Goal: Communication & Community: Answer question/provide support

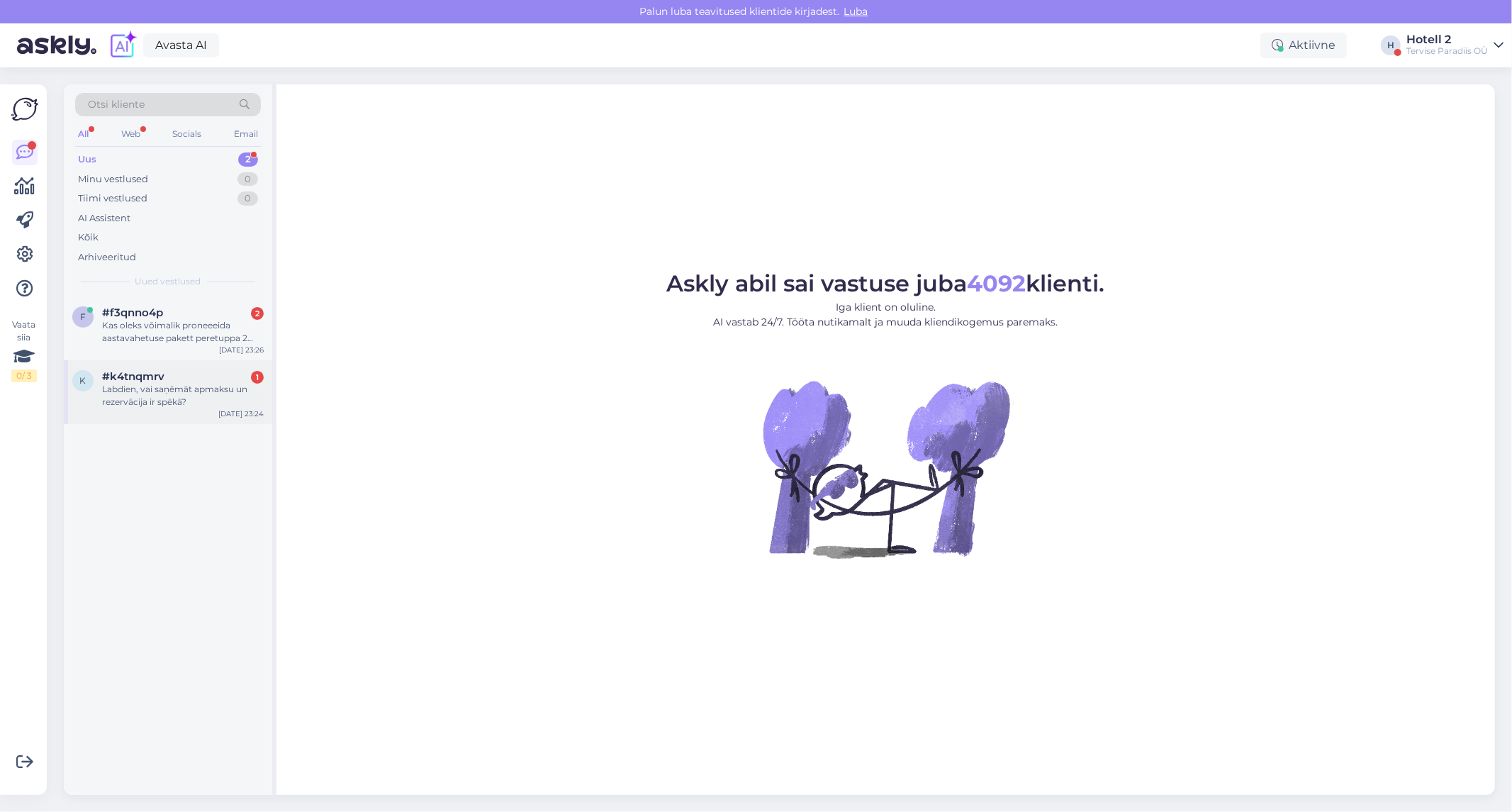
click at [127, 388] on div "Labdien, vai saņēmāt apmaksu un rezervācija ir spēkā?" at bounding box center [183, 395] width 162 height 25
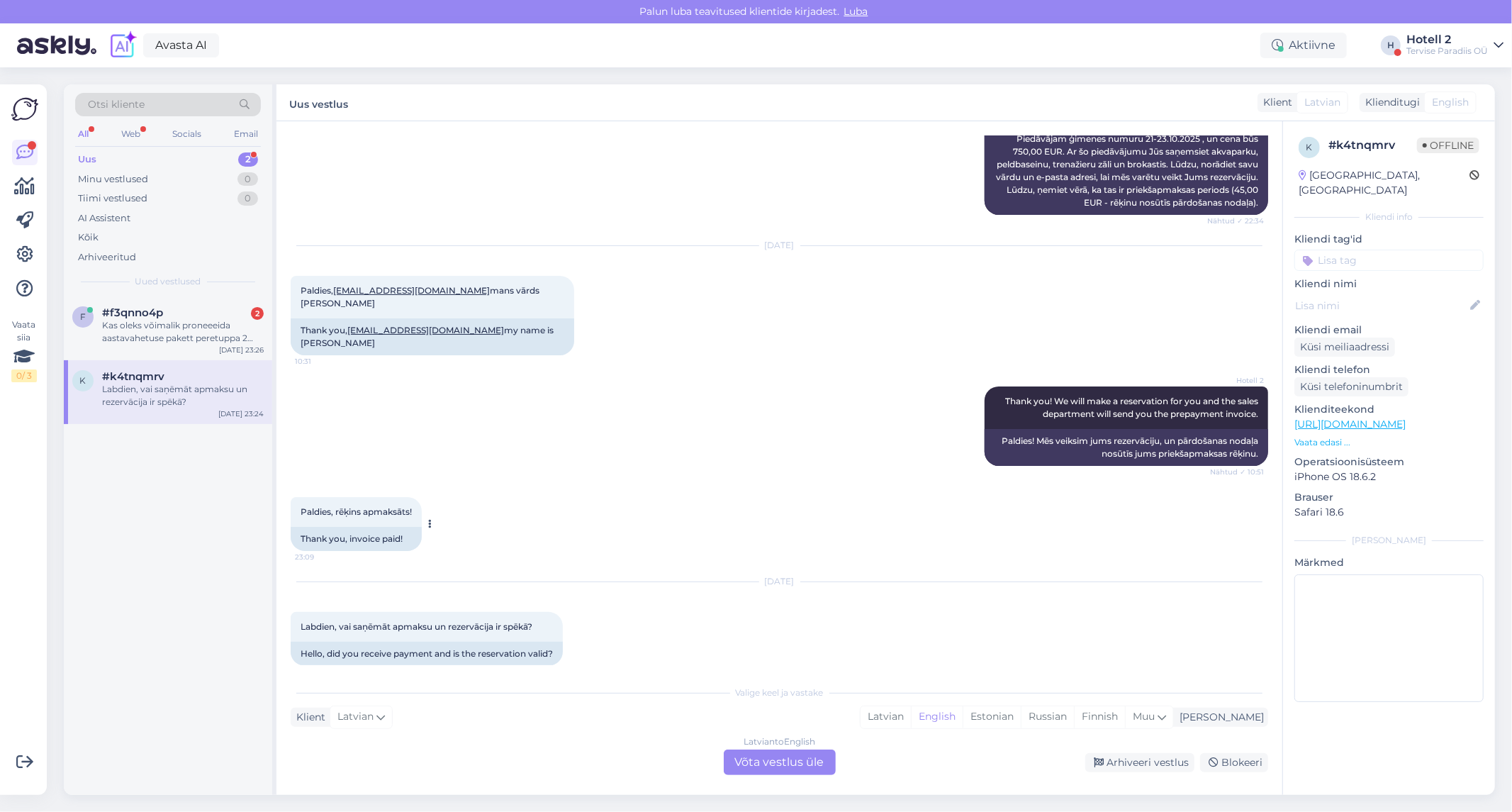
scroll to position [719, 0]
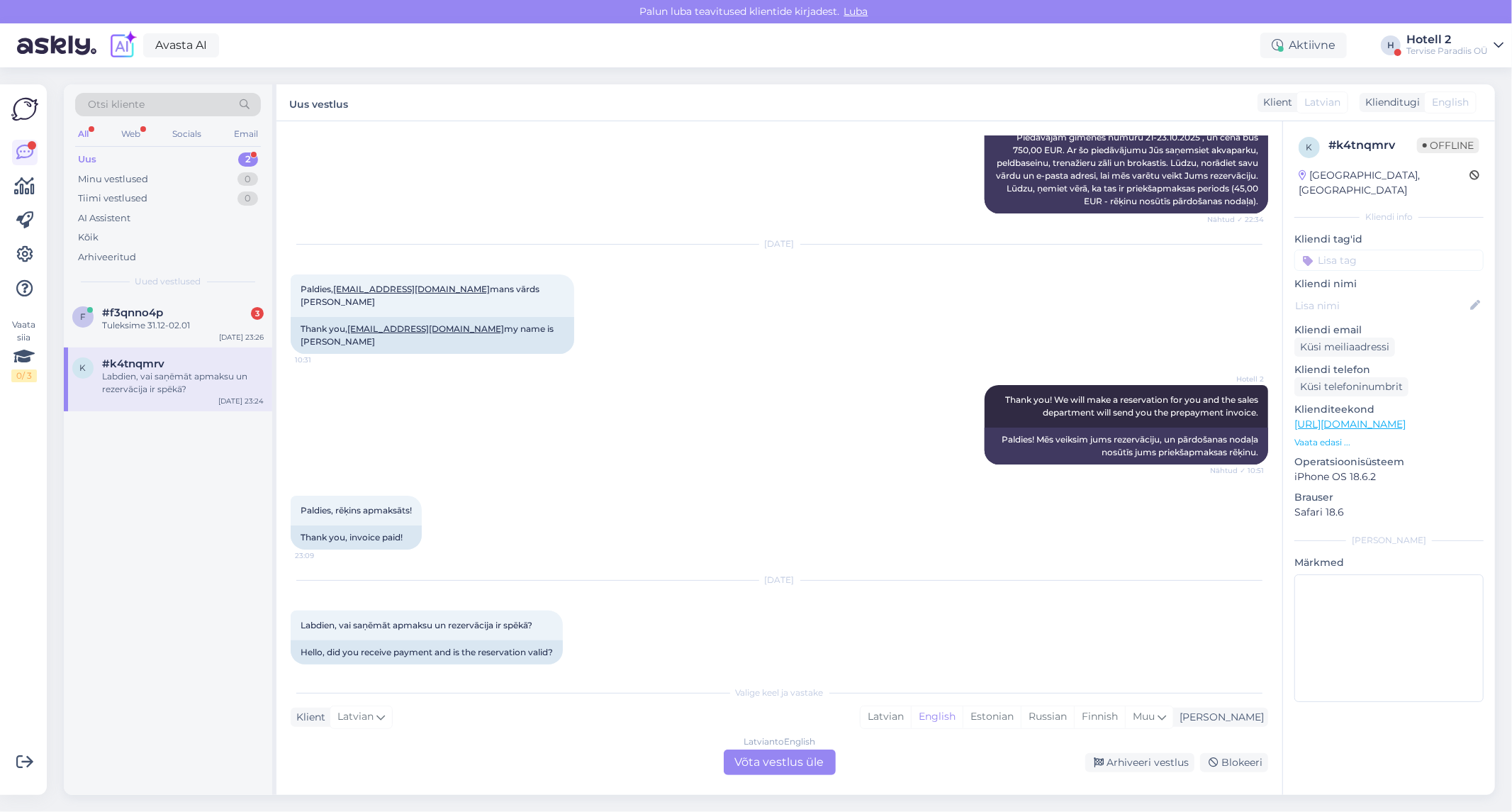
click at [767, 753] on div "Latvian to English Võta vestlus üle" at bounding box center [779, 762] width 112 height 25
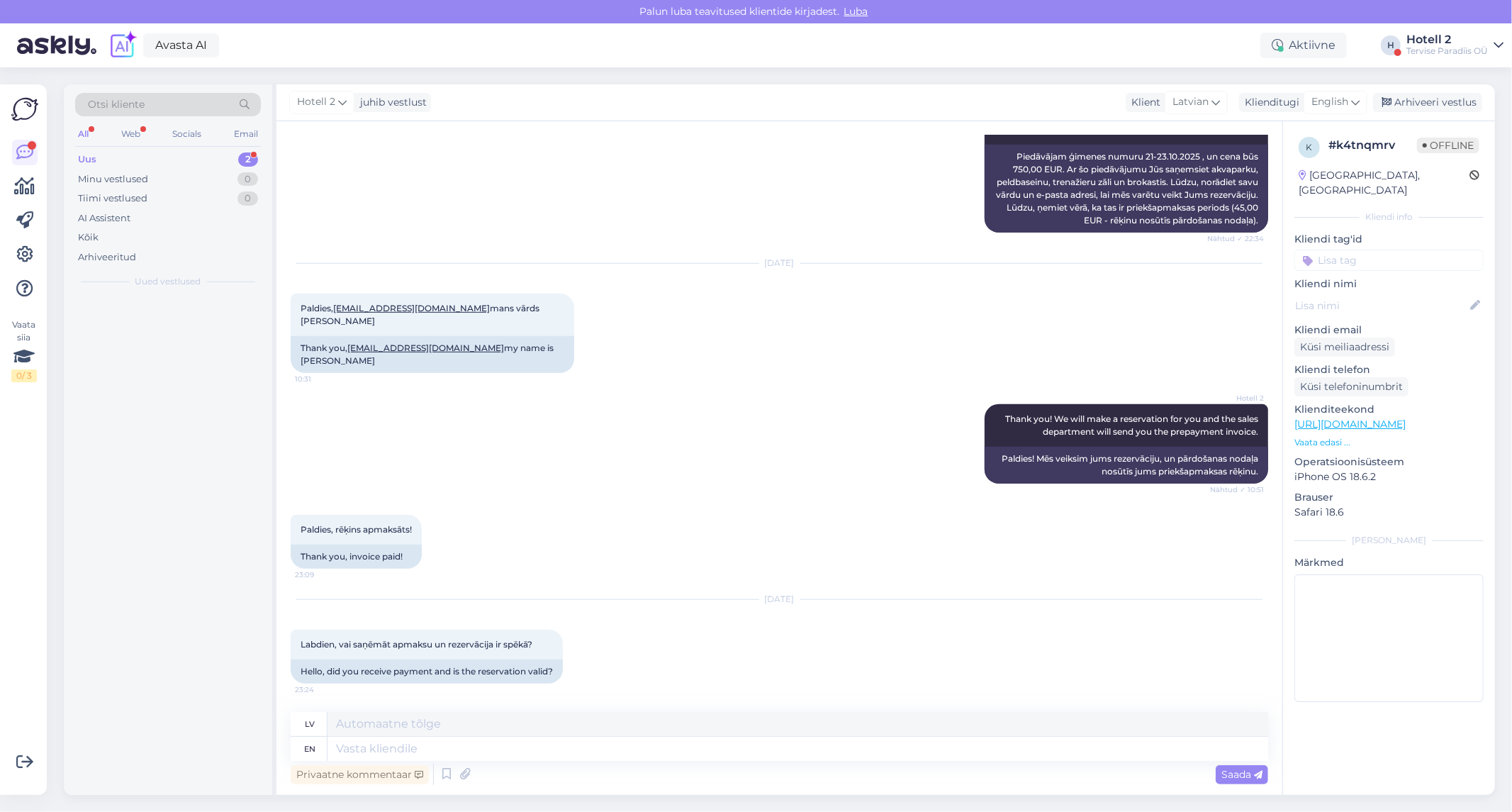
scroll to position [686, 0]
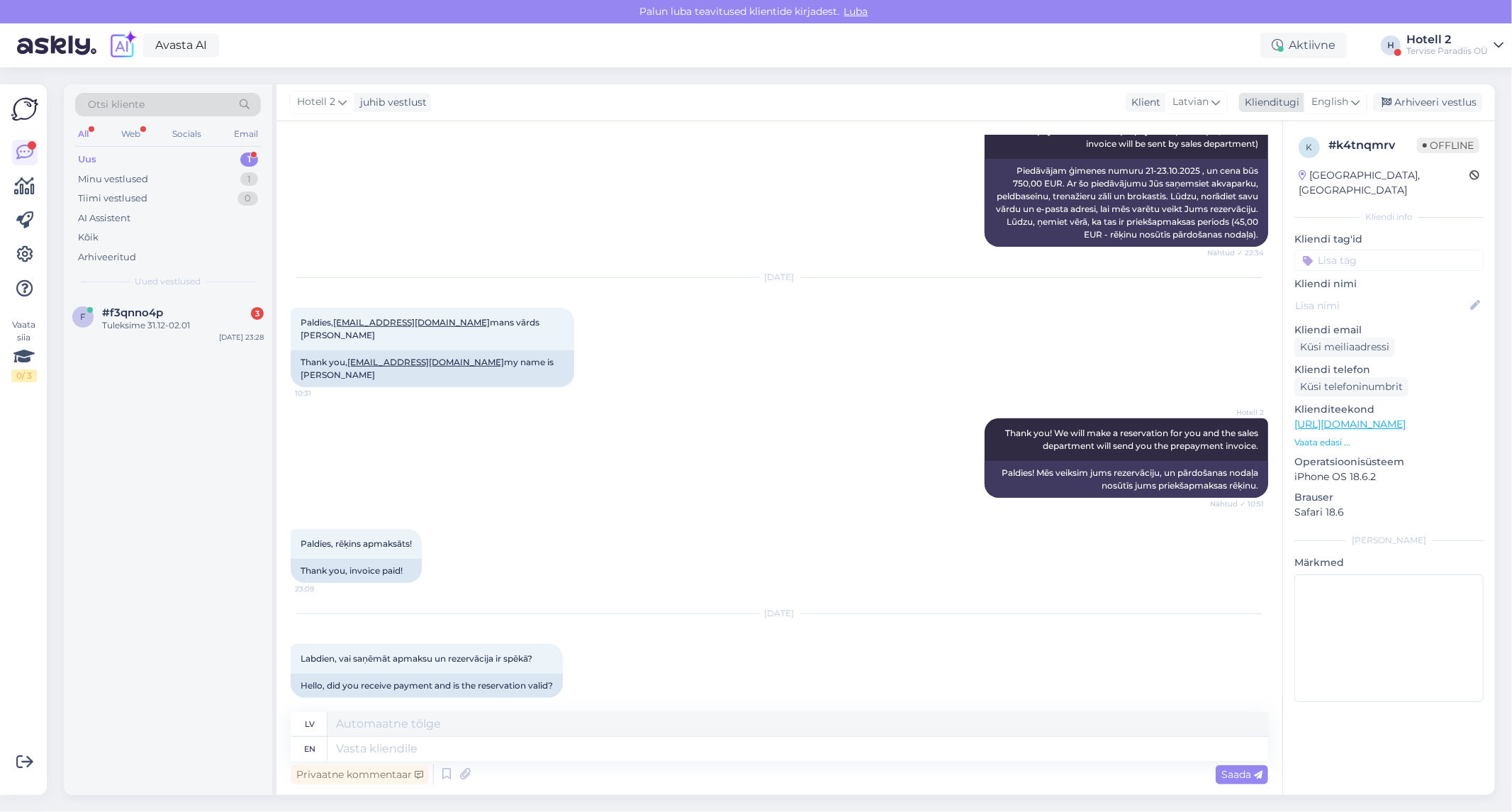
click at [1330, 103] on span "English" at bounding box center [1329, 101] width 37 height 16
type input "es"
click at [1258, 180] on link "Estonian" at bounding box center [1303, 188] width 156 height 23
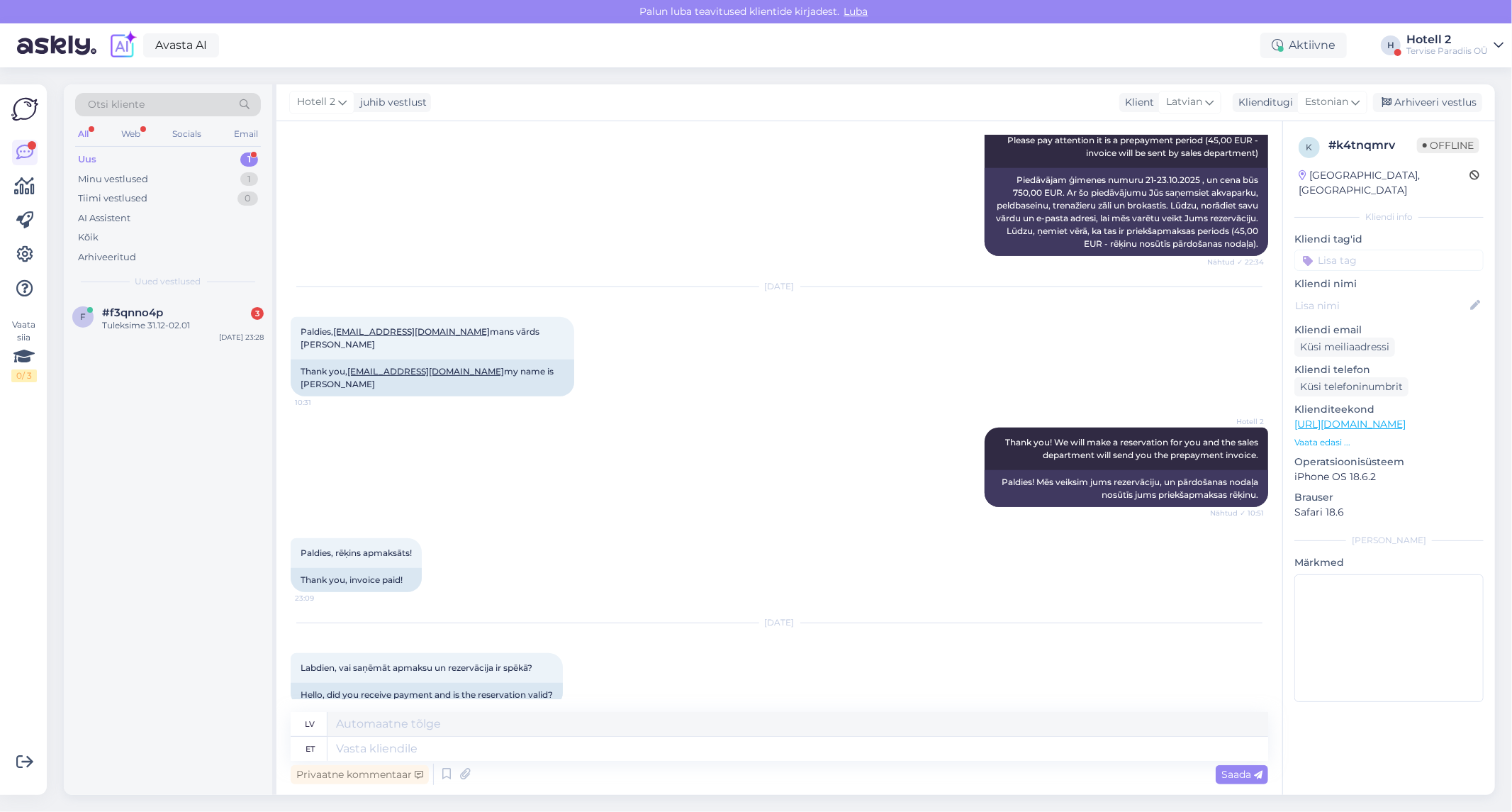
scroll to position [685, 0]
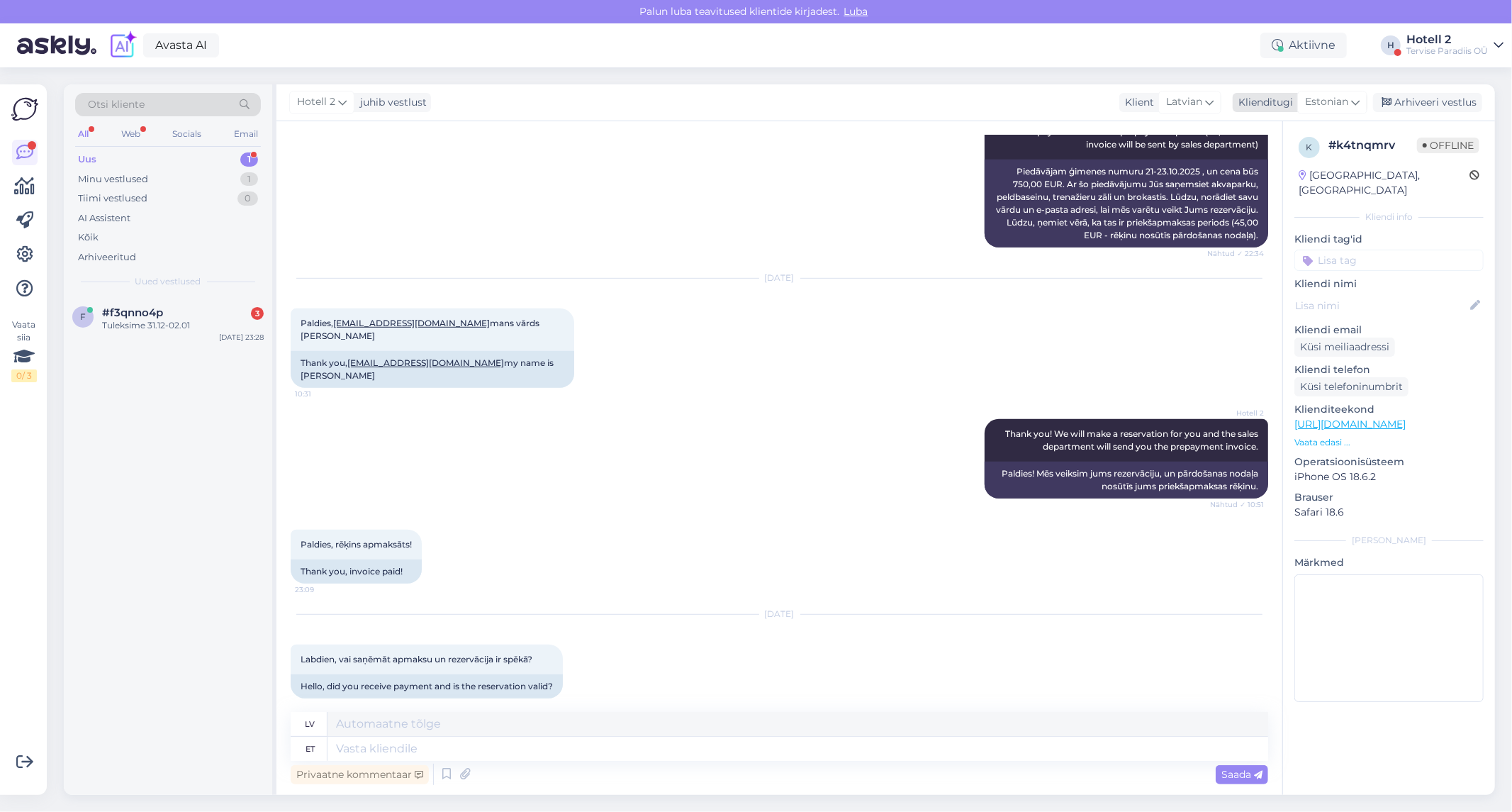
click at [1323, 98] on span "Estonian" at bounding box center [1326, 101] width 43 height 16
click at [1276, 189] on link "Estonian" at bounding box center [1300, 188] width 156 height 23
click at [423, 756] on textarea at bounding box center [798, 748] width 941 height 24
type textarea "Tere!"
type textarea "Sveiki!"
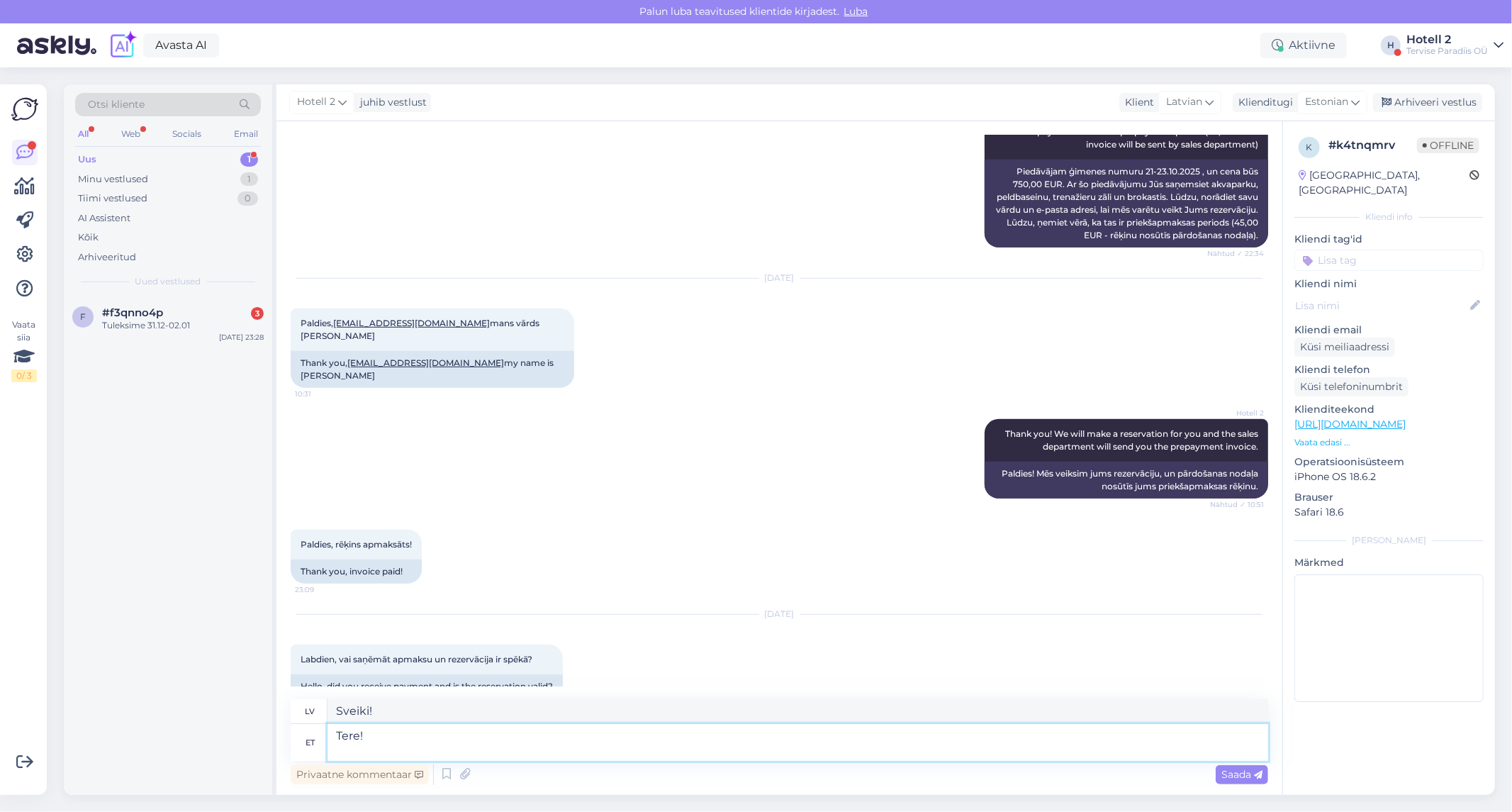
type textarea "Tere! E"
type textarea "Sveiki! E"
type textarea "Tere! [GEOGRAPHIC_DATA]"
type textarea "Sveiki! Priekšapmaksa"
type textarea "Tere! Ettemaks 45"
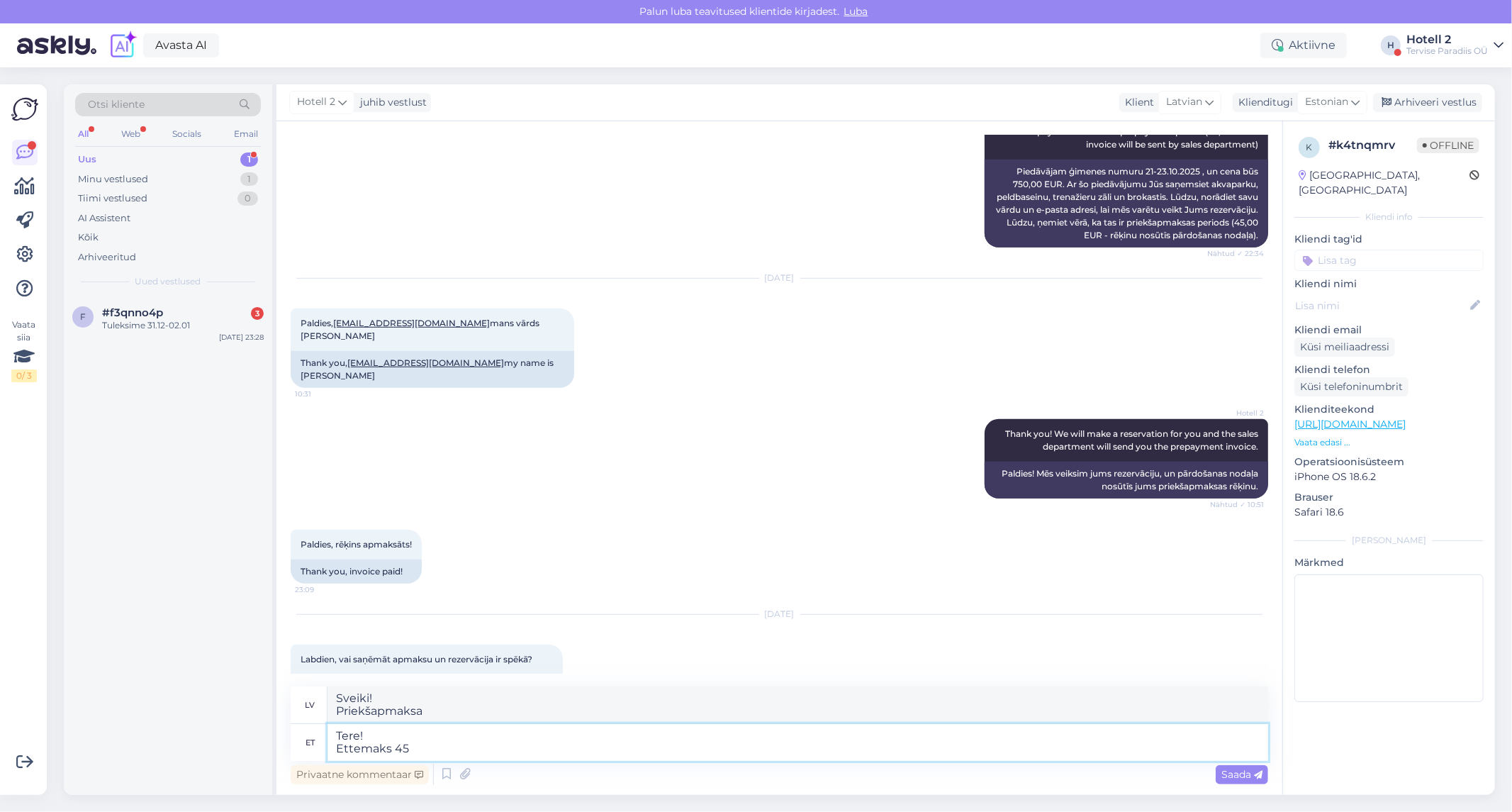
type textarea "Sveiki! Priekšapmaksa 45"
type textarea "Tere! Ettemaks 45 eurot"
type textarea "Sveiki! Priekšapmaksa 45 eiro"
type textarea "Tere! Ettemaks 45 eurot on te"
type textarea "Sveiki! Avansa maksājums ir 45 eiro."
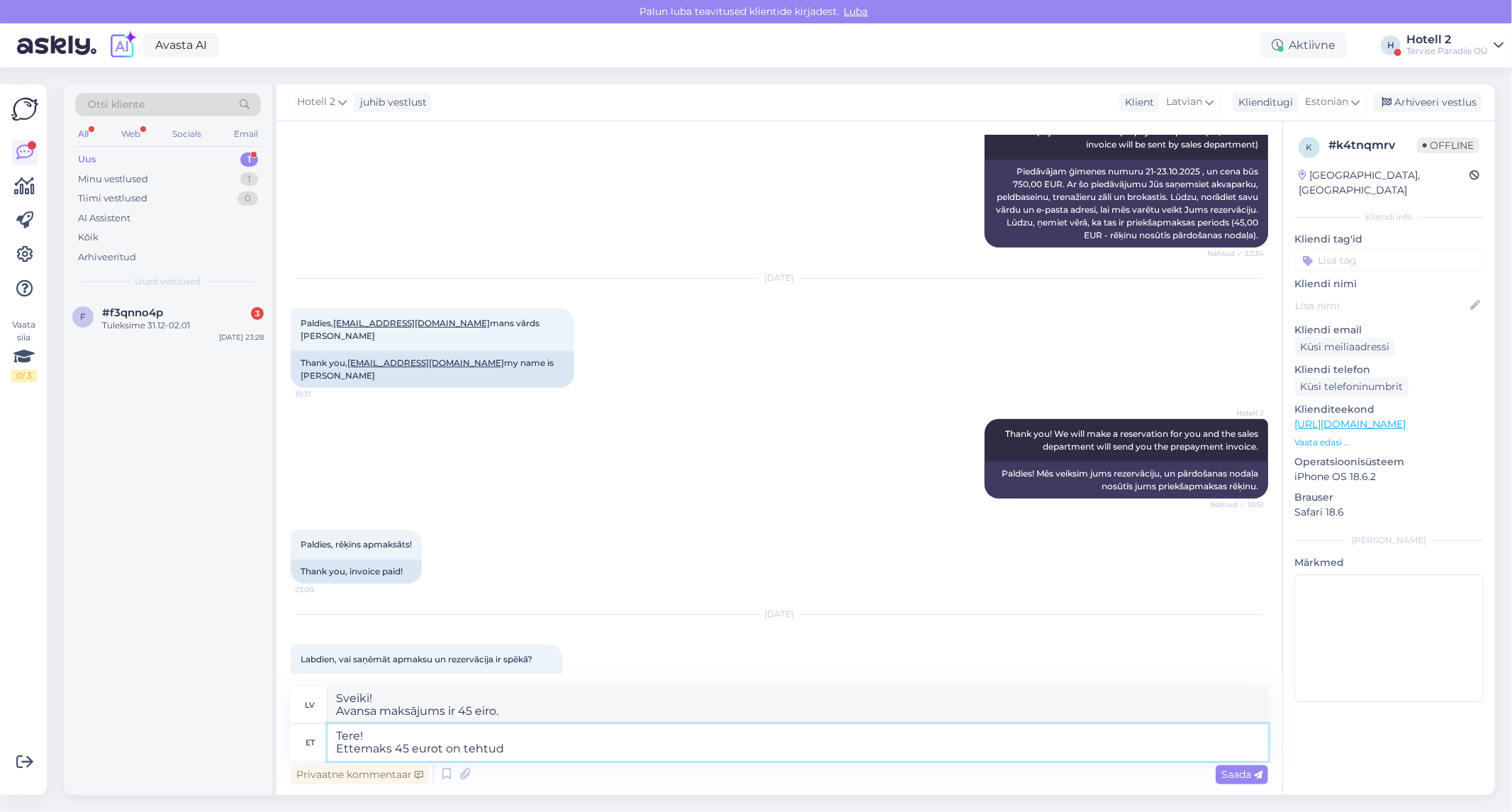
type textarea "Tere! Ettemaks 45 eurot on tehtud n"
type textarea "Sveiki! Veikts avansa maksājums 45 eiro apmērā."
type textarea "Tere! Ettemaks 45 eurot on tehtud ning"
type textarea "Sveiki! Avansa maksājums 45 eiro apmērā ir veikts un"
type textarea "Tere! Ettemaks 45 eurot on tehtud ning broneering o"
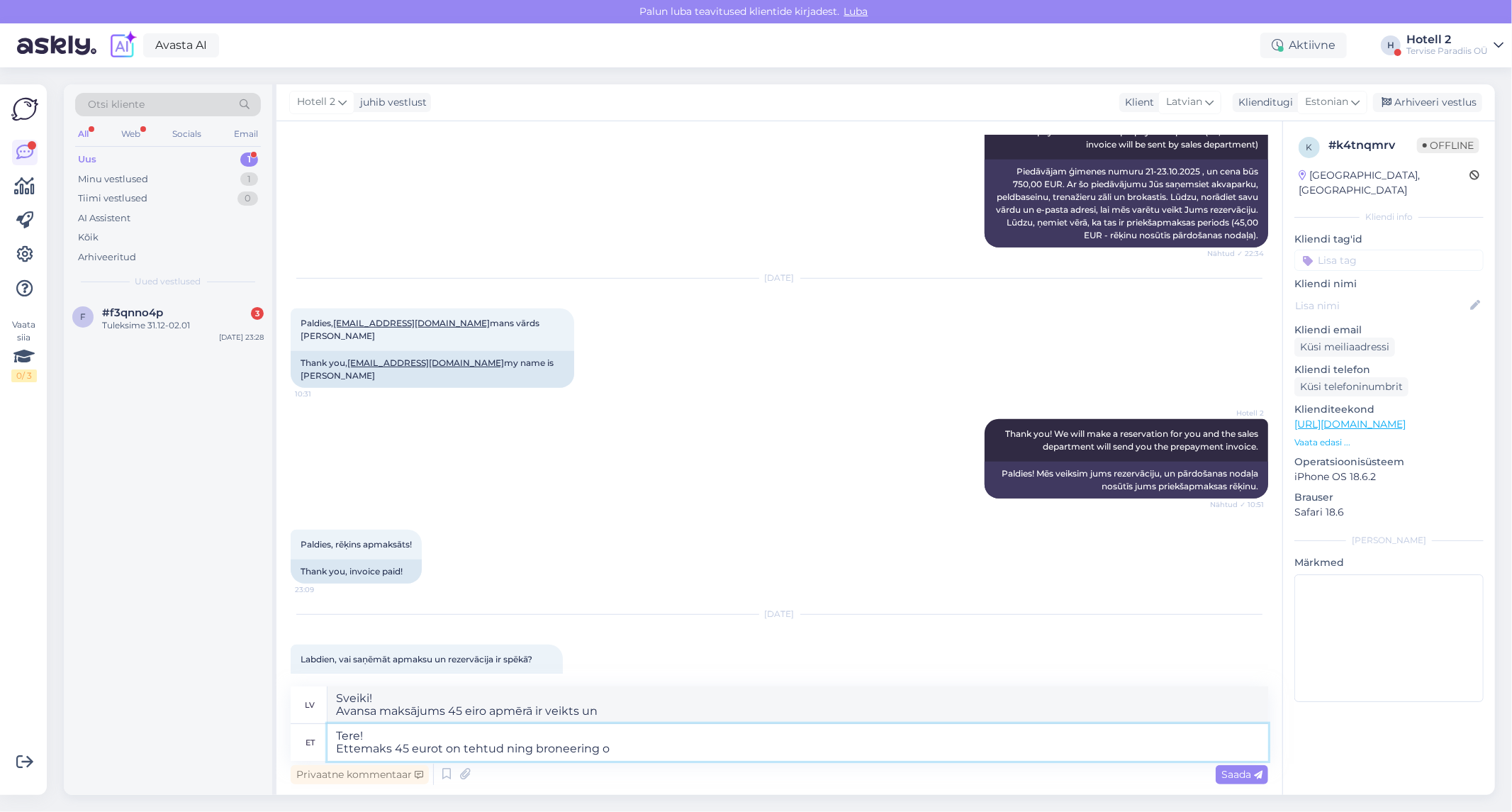
type textarea "Sveiki! Ir veikts avansa maksājums 45 eiro apmērā, un rezervācija ir veikta."
type textarea "Tere! Ettemaks 45 eurot on tehtud ning broneering on k"
type textarea "Sveiki! Priekšapmaksa 45 eiro apmērā ir veikta, un rezervācija ir apstiprināta."
type textarea "Tere! Ettemaks 45 eurot on tehtud ning broneering on kinnitatud"
type textarea "Sveiki! Ir veikta priekšapmaksa 45 eiro apmērā, un rezervācija ir apstiprināta."
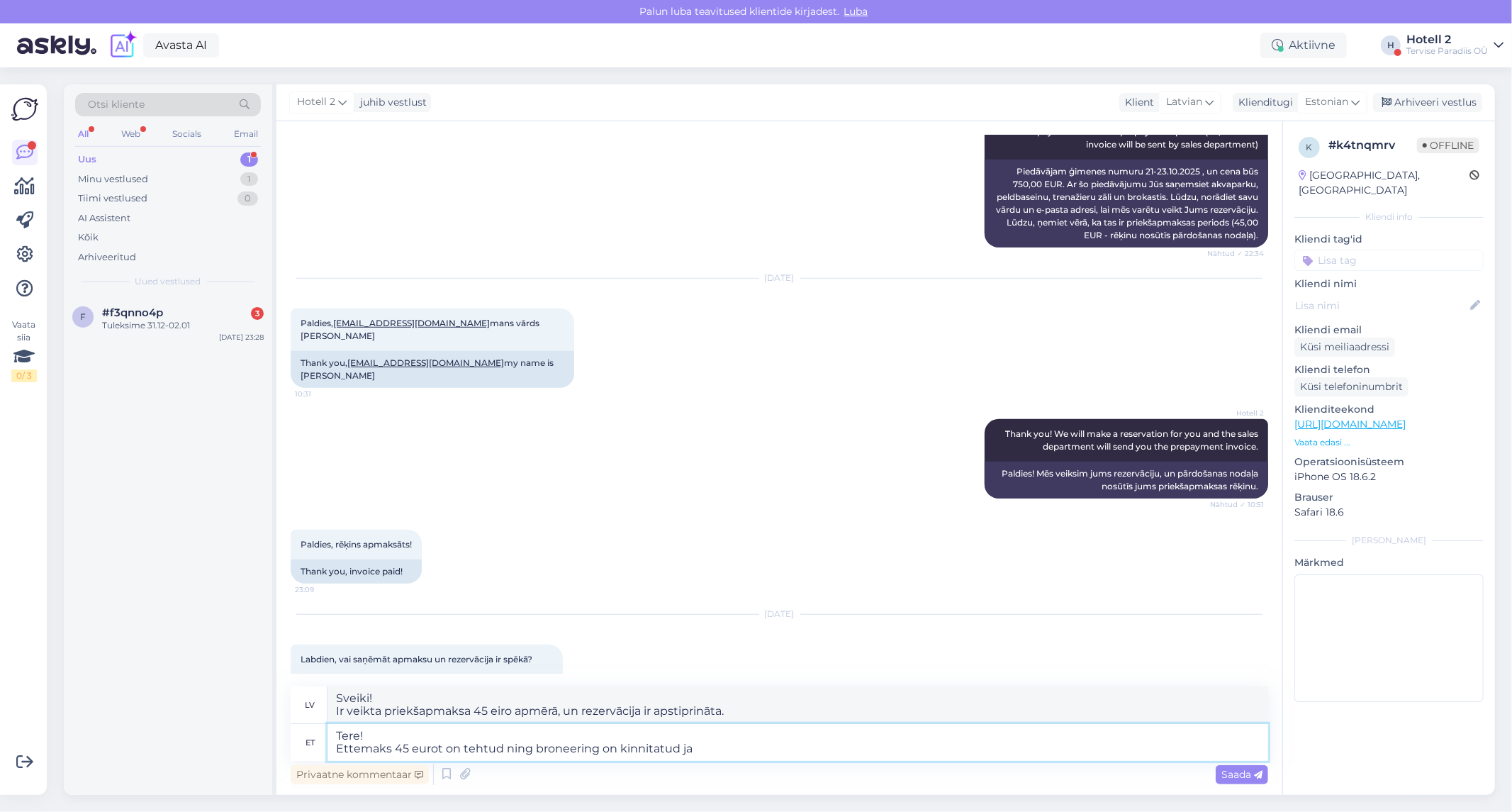
type textarea "Tere! Ettemaks 45 eurot on tehtud ning broneering on kinnitatud ja"
type textarea "Sveiki! Ir veikts avansa maksājums 45 eiro apmērā, un rezervācija ir apstiprinā…"
type textarea "Tere! Ettemaks 45 eurot on tehtud ning broneering on kinnitatud ja ootame"
type textarea "Sveiki! Ir veikts avansa maksājums 45 eiro apmērā, rezervācija ir apstiprināta …"
type textarea "Tere! Ettemaks 45 eurot on tehtud ning broneering on kinnitatud ja ootame teid m"
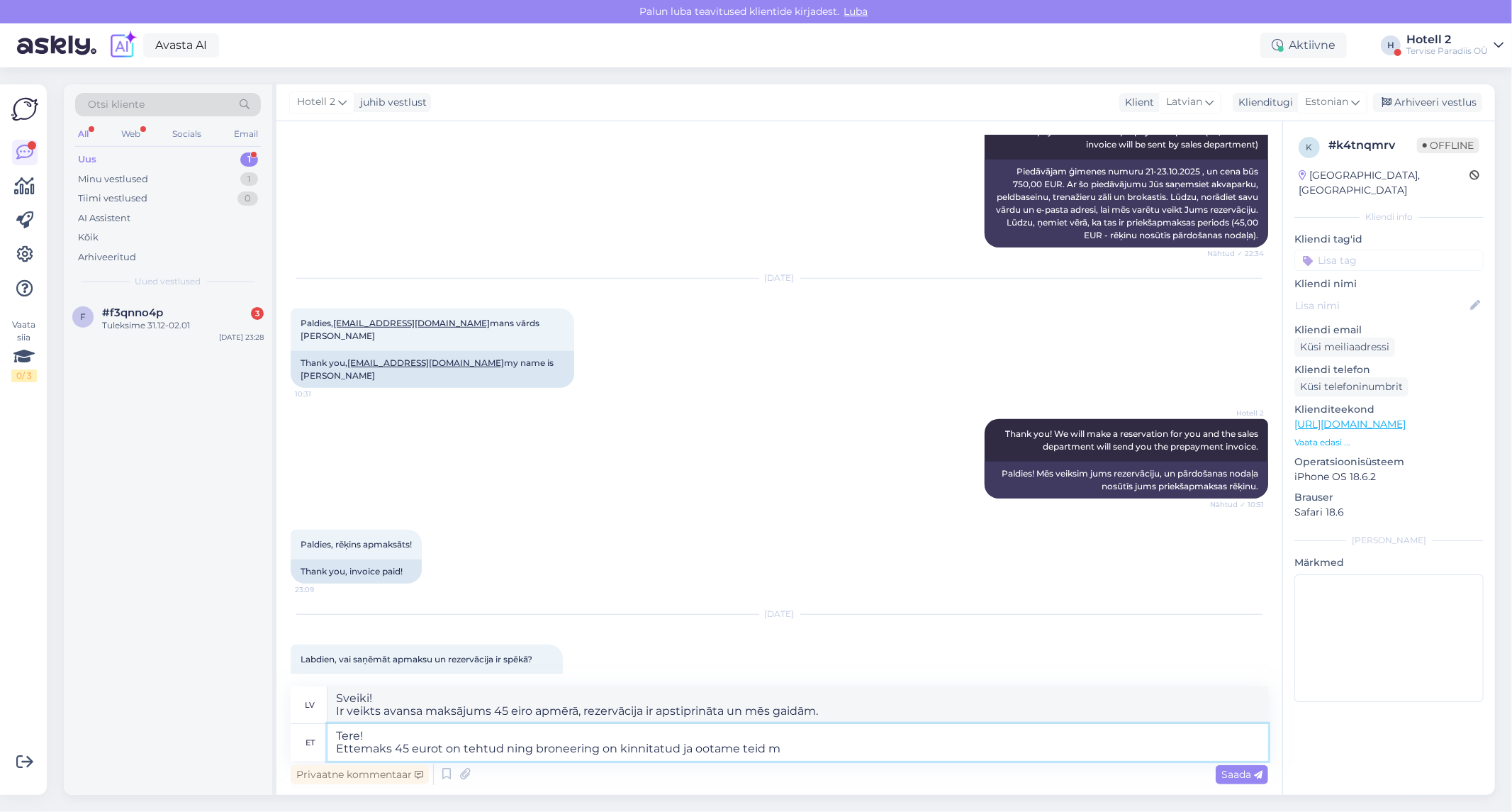
type textarea "Sveiki! Priekšapmaksa 45 eiro apmērā ir veikta, rezervācija ir apstiprināta un …"
type textarea "Tere! Ettemaks 45 eurot on tehtud ning broneering on kinnitatud ja ootame teid …"
type textarea "Sveiki! Priekšapmaksa 45 eiro apmērā ir veikta, rezervācija ir apstiprināta un …"
type textarea "Tere! Ettemaks 45 eurot on tehtud ning broneering on kinnitatud ja ootame teid …"
type textarea "Sveiki! Priekšapmaksa 45 eiro apmērā ir veikta, rezervācija ir apstiprināta un …"
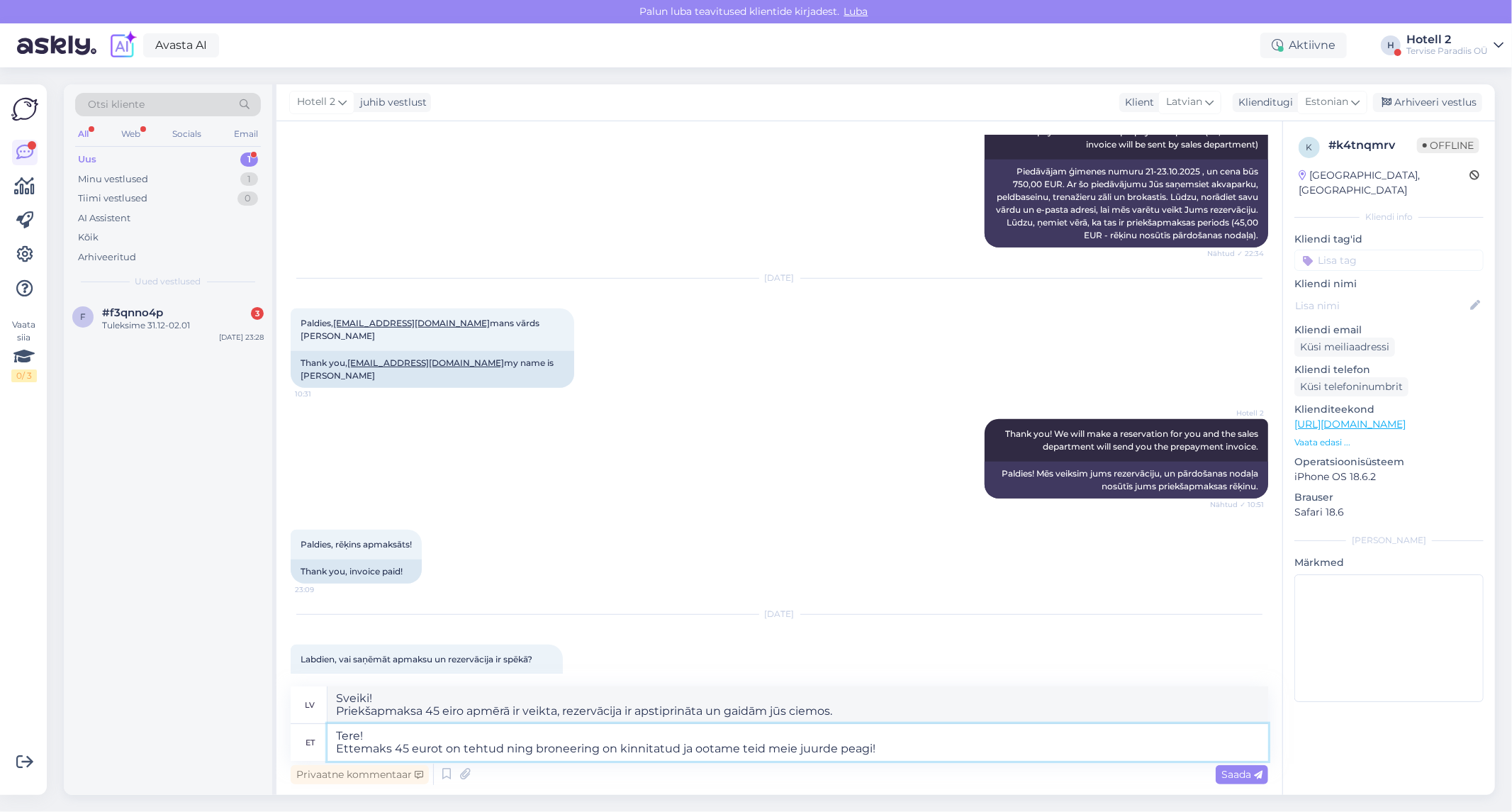
type textarea "Tere! Ettemaks 45 eurot on tehtud ning broneering on kinnitatud ja ootame teid …"
type textarea "Sveiki! Priekšapmaksa 45 eiro apmērā ir veikta, rezervācija ir apstiprināta, un…"
type textarea "Tere! Ettemaks 45 eurot on tehtud ning broneering on kinnitatud ja ootame teid …"
click at [1228, 767] on div "Saada" at bounding box center [1241, 774] width 52 height 19
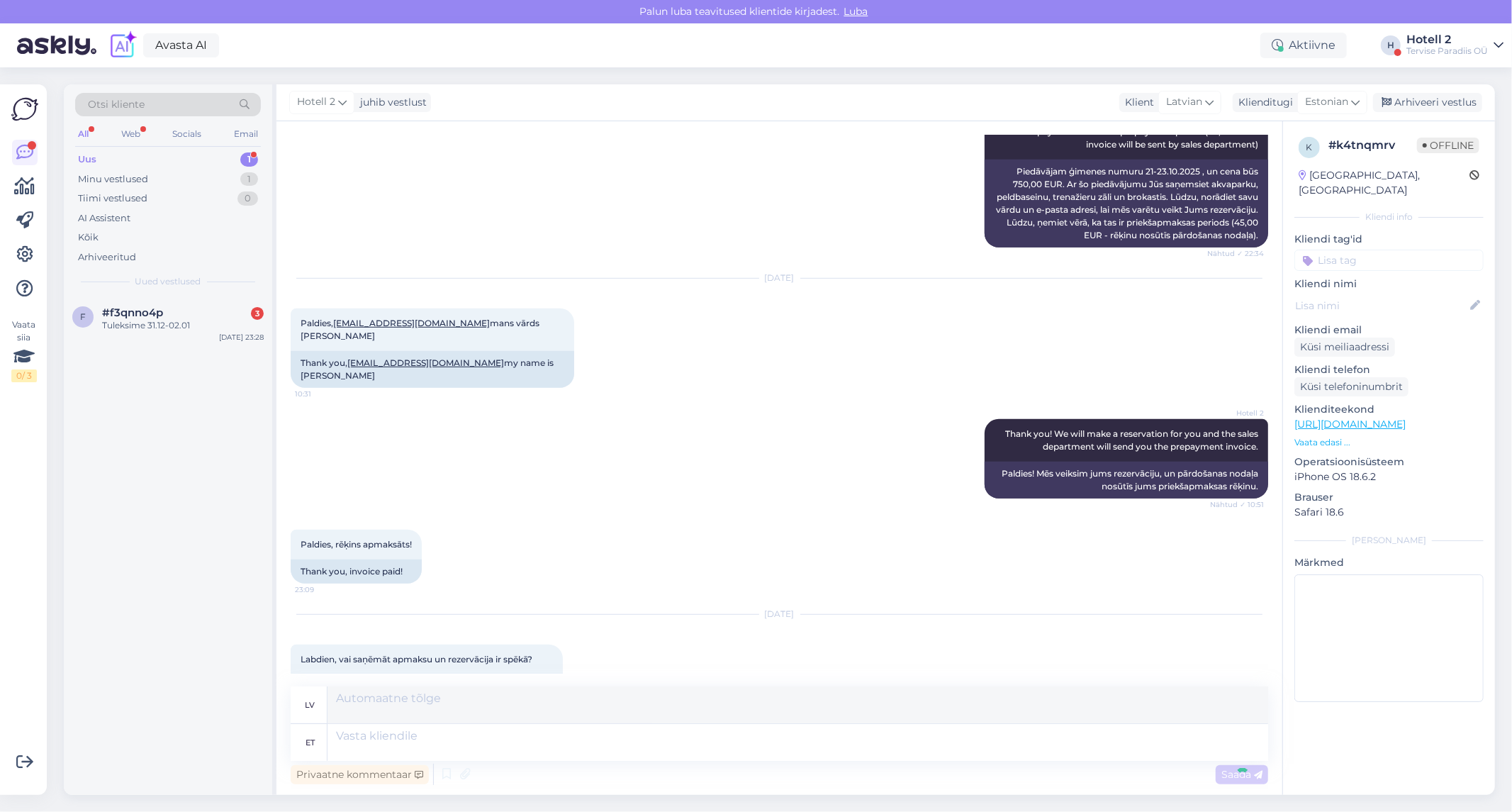
scroll to position [821, 0]
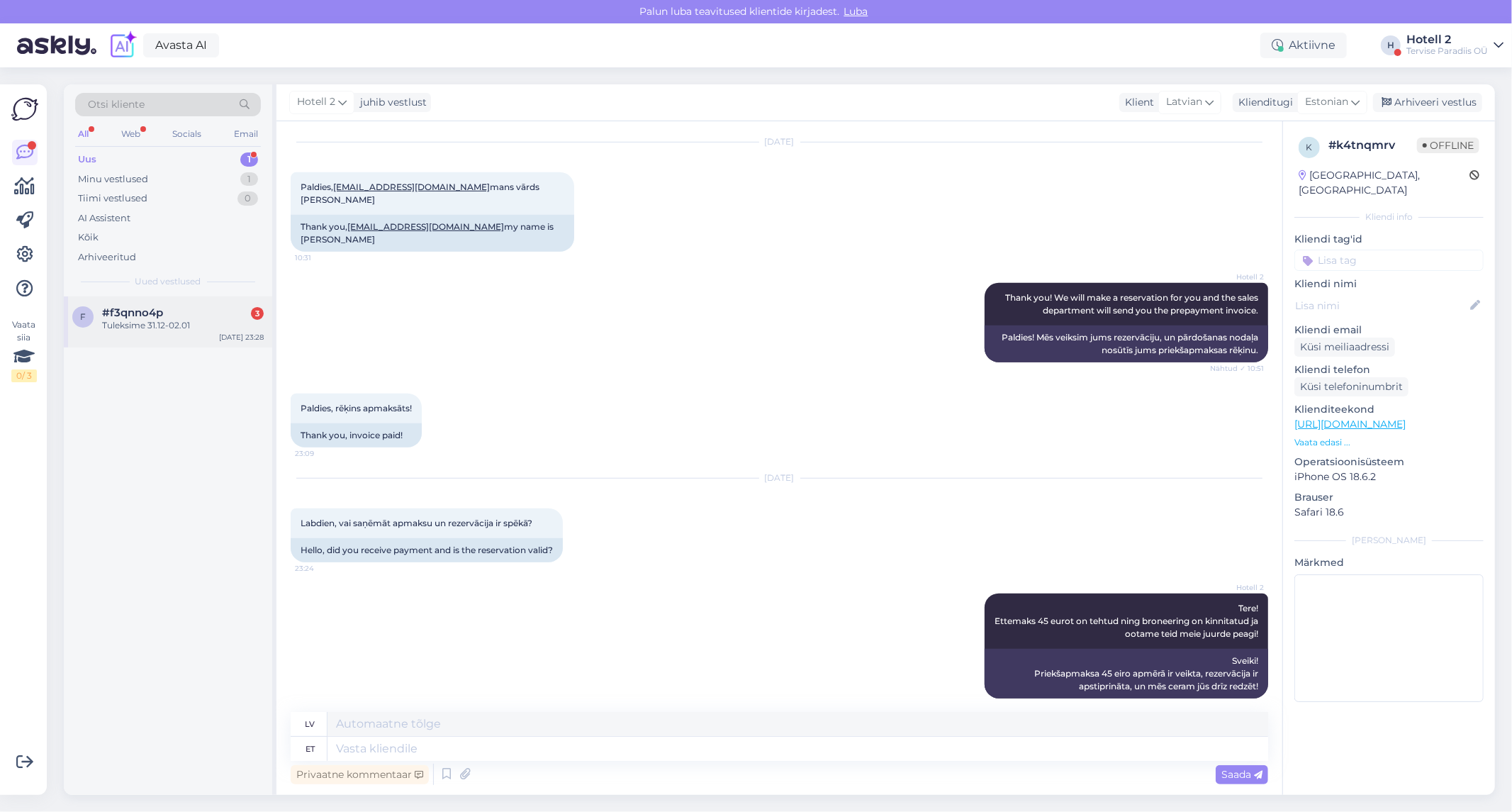
click at [220, 323] on div "Tuleksime 31.12-02.01" at bounding box center [183, 325] width 162 height 13
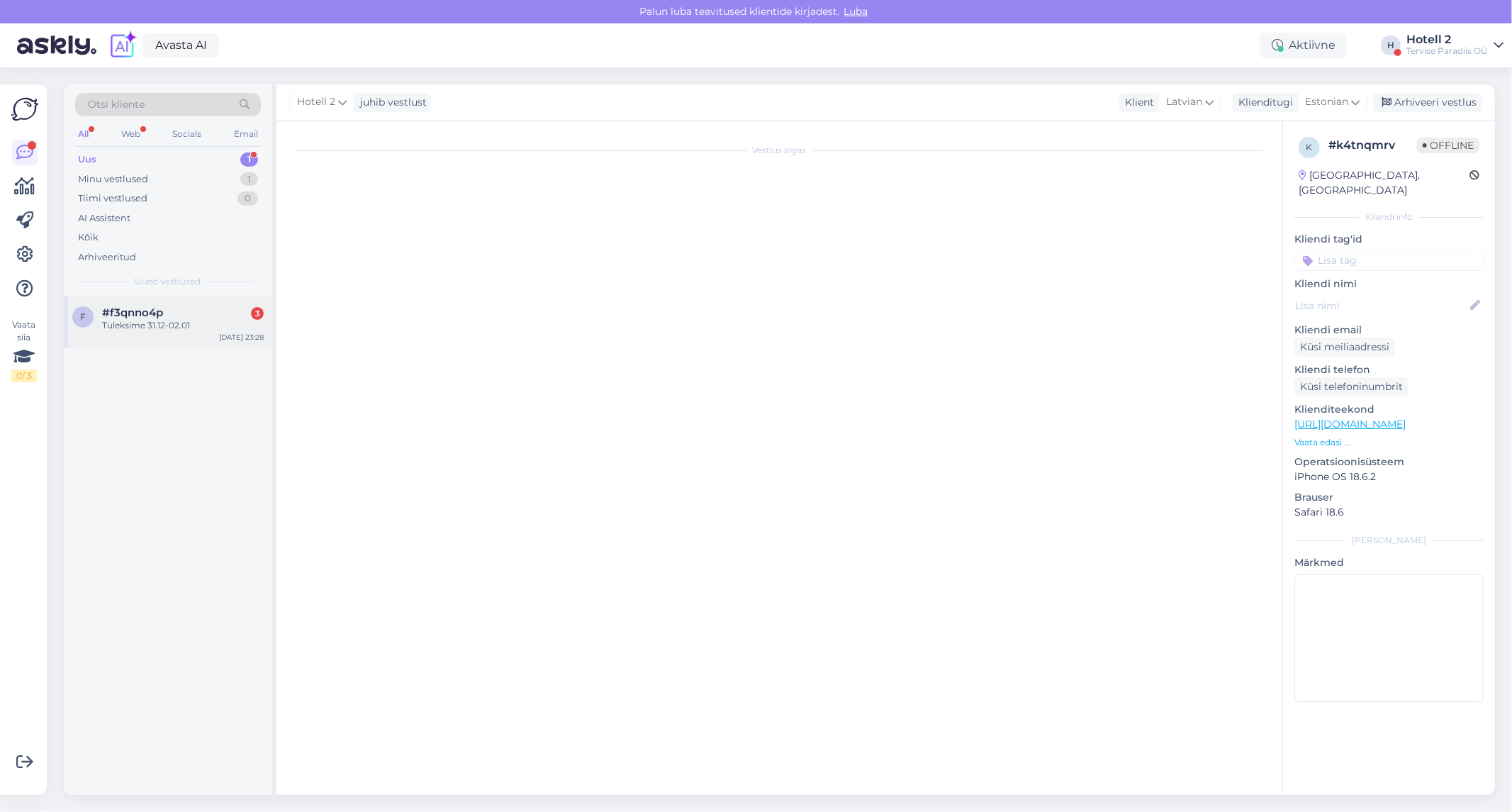
scroll to position [0, 0]
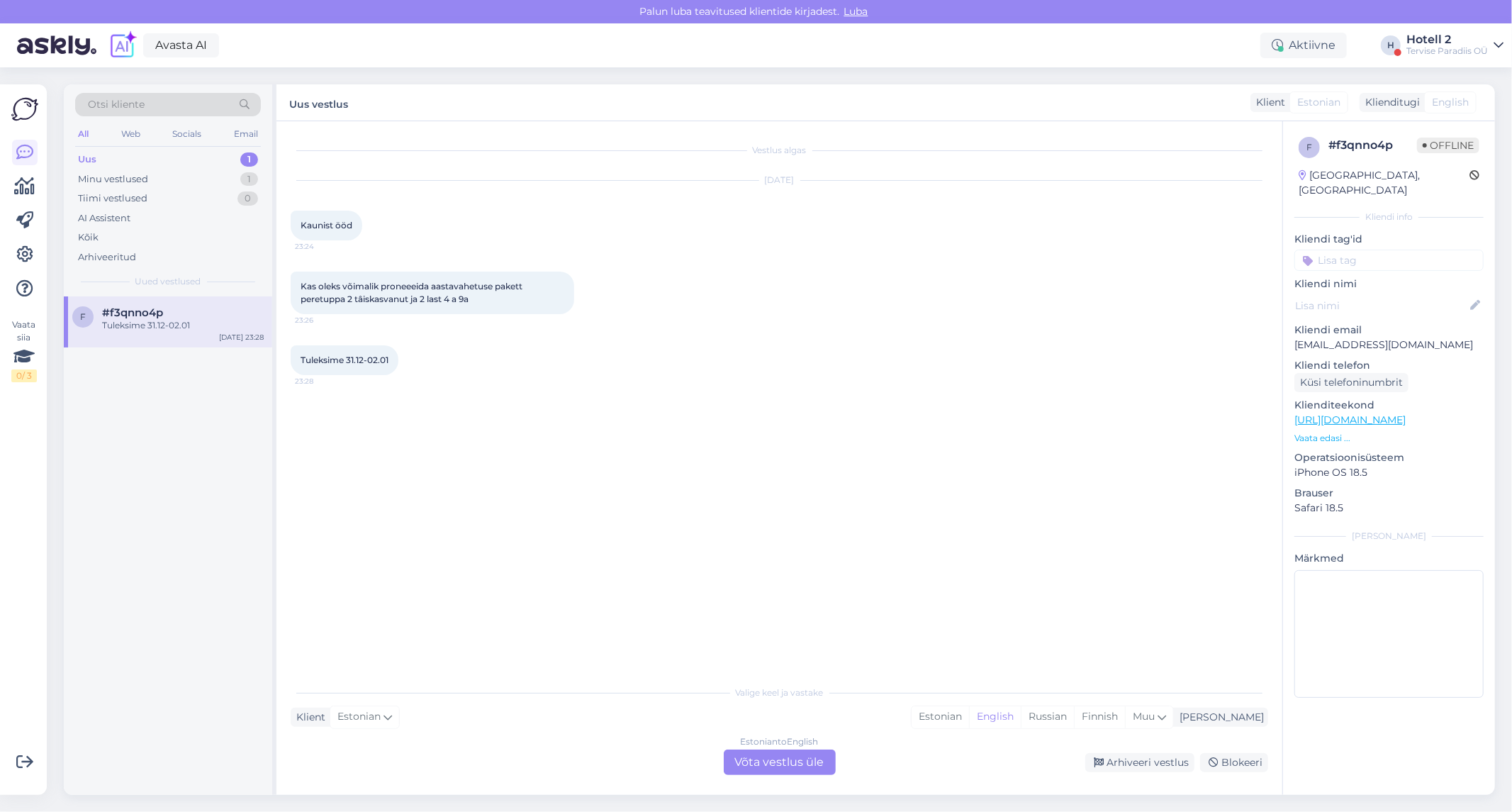
click at [1461, 108] on span "English" at bounding box center [1450, 102] width 37 height 15
click at [1453, 101] on span "English" at bounding box center [1450, 102] width 37 height 15
click at [1395, 98] on div "Klienditugi" at bounding box center [1389, 102] width 60 height 15
click at [1462, 99] on span "English" at bounding box center [1450, 102] width 37 height 15
click at [1407, 99] on div "Klienditugi" at bounding box center [1389, 102] width 60 height 15
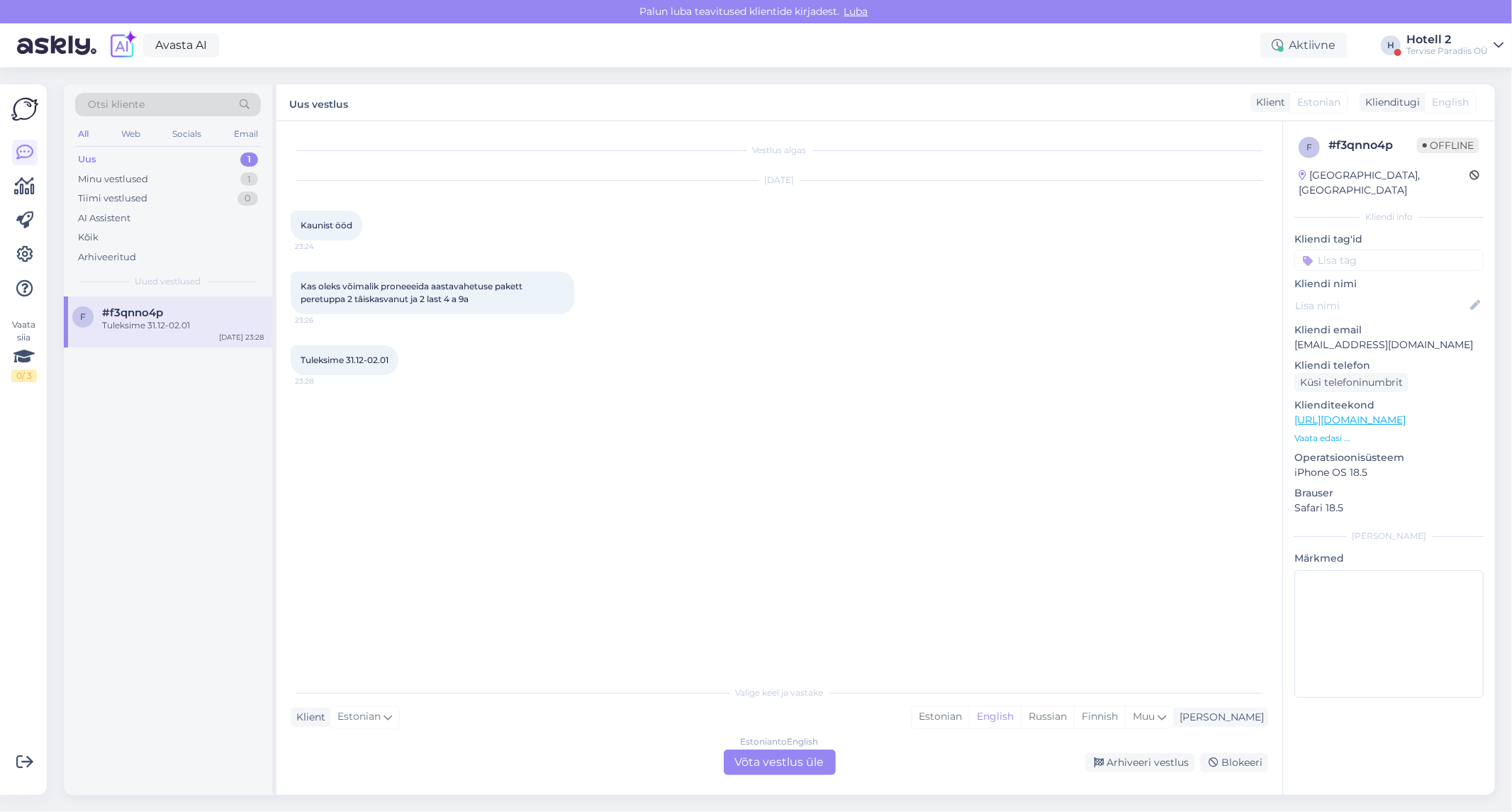
click at [1281, 96] on div "Klient" at bounding box center [1268, 102] width 34 height 15
click at [1337, 96] on span "Estonian" at bounding box center [1318, 102] width 43 height 15
click at [1457, 96] on span "English" at bounding box center [1450, 102] width 37 height 15
click at [802, 756] on div "Estonian to English Võta vestlus üle" at bounding box center [779, 762] width 112 height 25
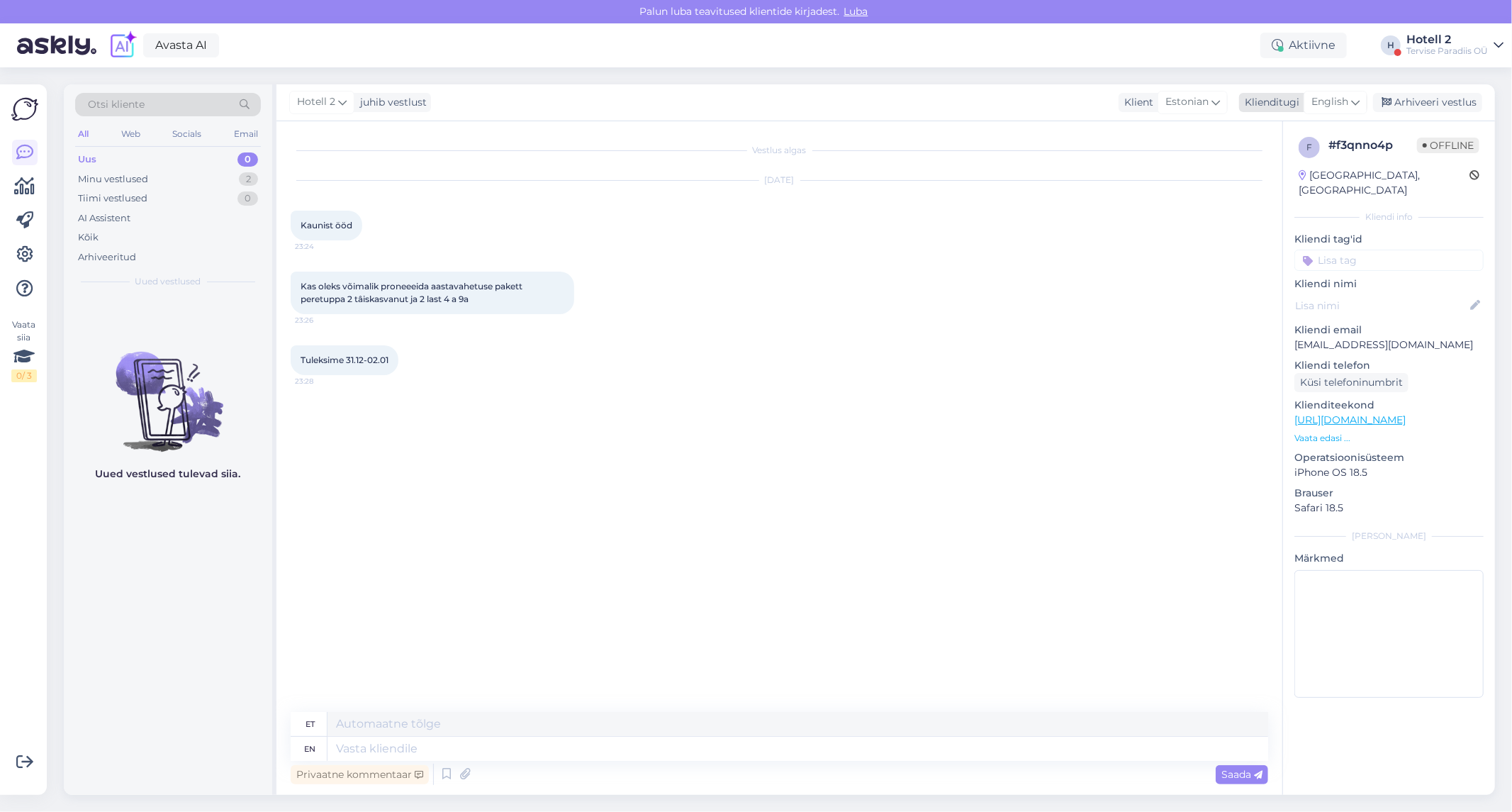
click at [1341, 101] on span "English" at bounding box center [1329, 101] width 37 height 16
click at [1277, 180] on link "Estonian" at bounding box center [1303, 188] width 156 height 23
click at [387, 742] on textarea at bounding box center [780, 746] width 977 height 29
drag, startPoint x: 1441, startPoint y: 334, endPoint x: 1295, endPoint y: 337, distance: 146.0
click at [1295, 338] on p "[EMAIL_ADDRESS][DOMAIN_NAME]" at bounding box center [1389, 345] width 190 height 15
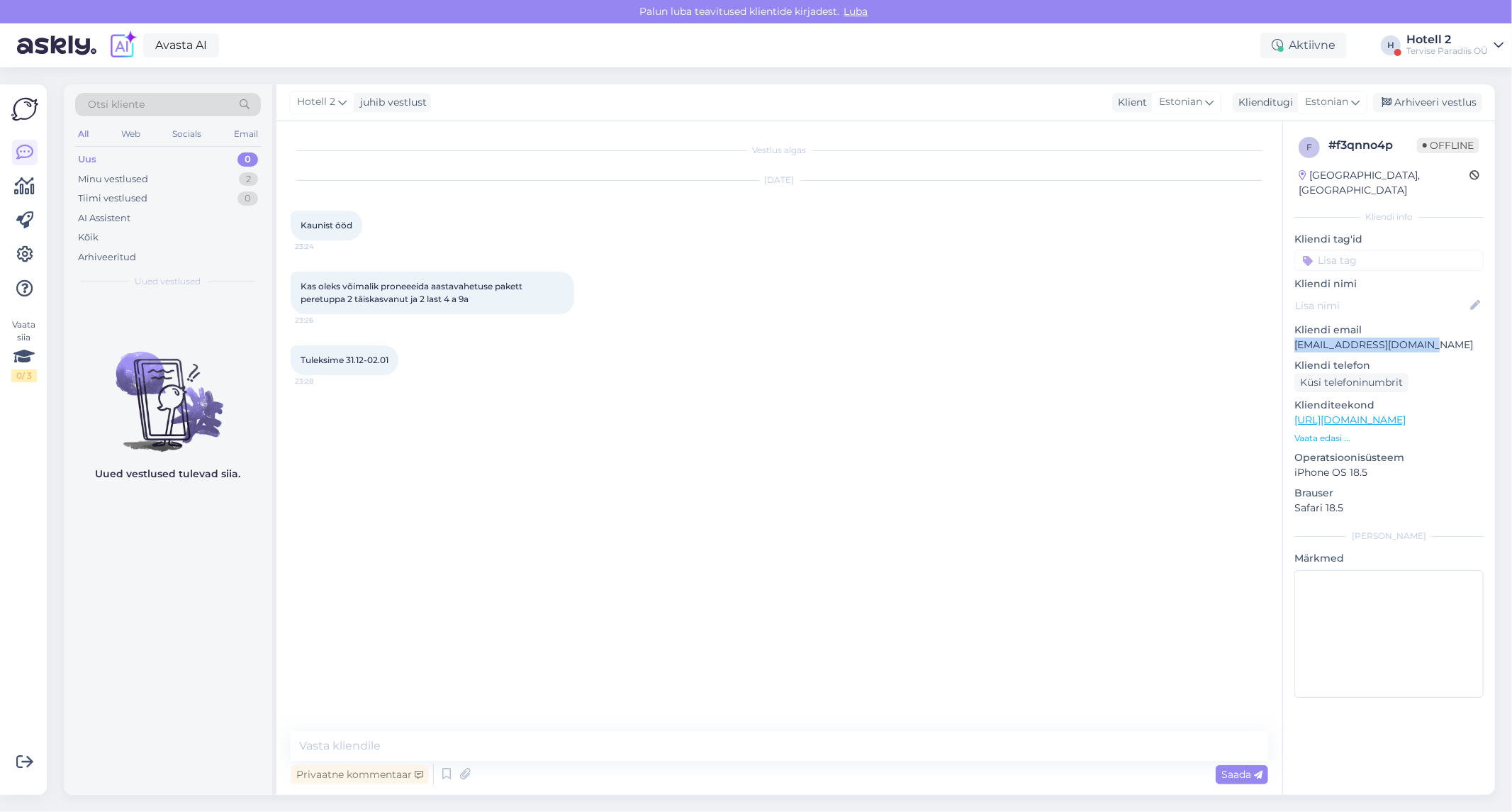
copy p "[EMAIL_ADDRESS][DOMAIN_NAME]"
